Goal: Task Accomplishment & Management: Manage account settings

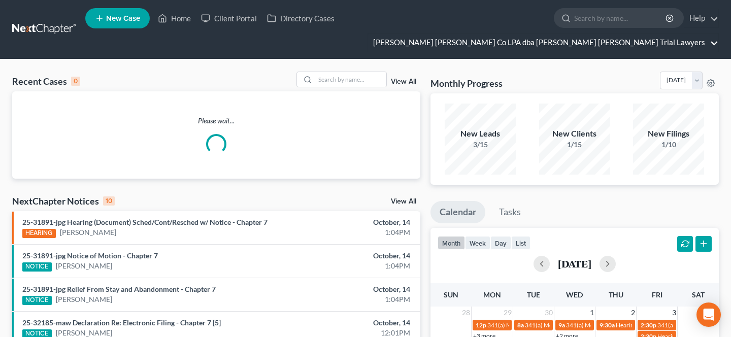
click at [659, 45] on link "[PERSON_NAME] [PERSON_NAME] Co LPA dba [PERSON_NAME] [PERSON_NAME] Trial Lawyers" at bounding box center [543, 42] width 350 height 18
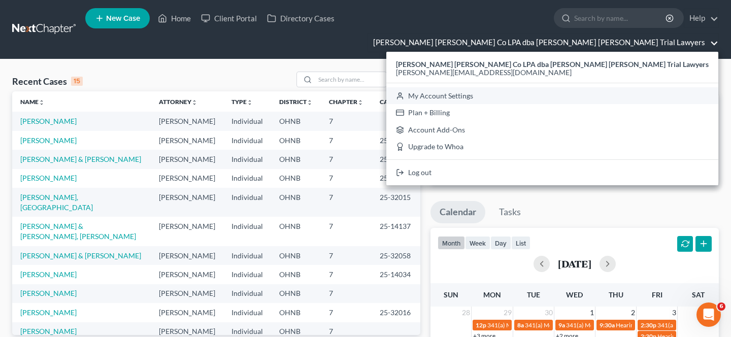
click at [636, 98] on link "My Account Settings" at bounding box center [552, 95] width 332 height 17
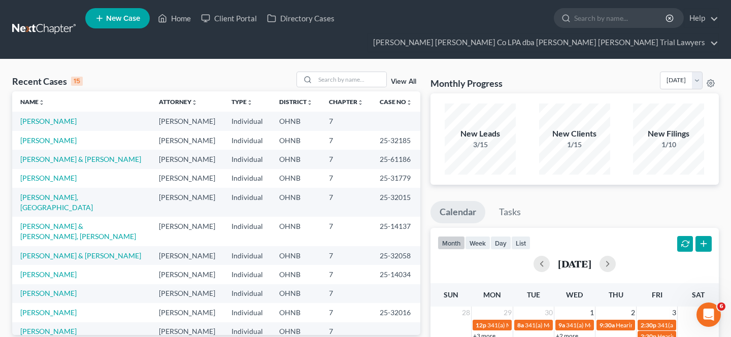
select select "24"
select select "36"
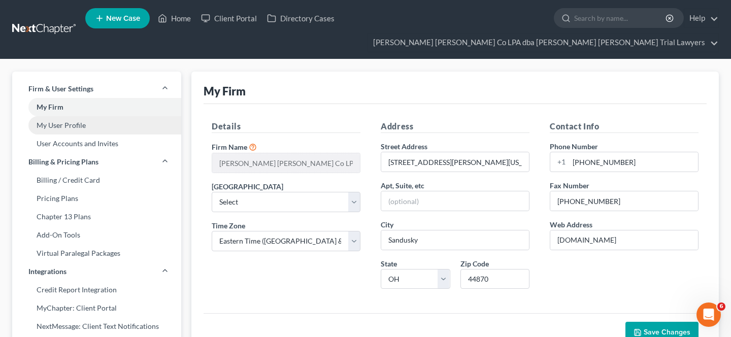
click at [92, 131] on link "My User Profile" at bounding box center [96, 125] width 169 height 18
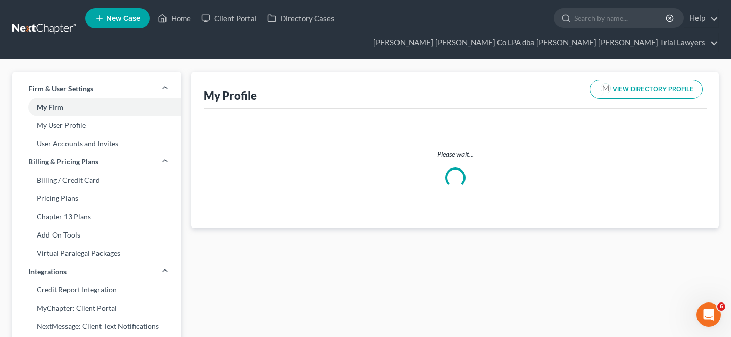
select select "36"
select select "61"
select select "attorney"
select select "0"
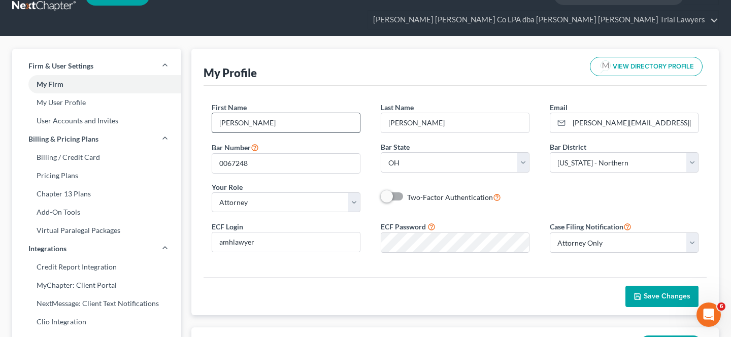
scroll to position [22, 0]
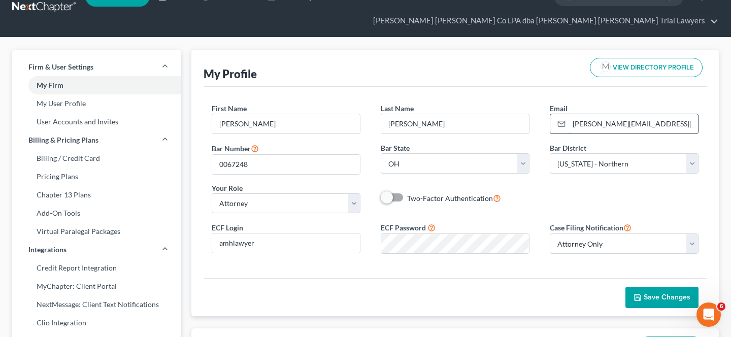
click at [591, 125] on input "[PERSON_NAME][EMAIL_ADDRESS][DOMAIN_NAME]" at bounding box center [633, 123] width 129 height 19
